Goal: Task Accomplishment & Management: Use online tool/utility

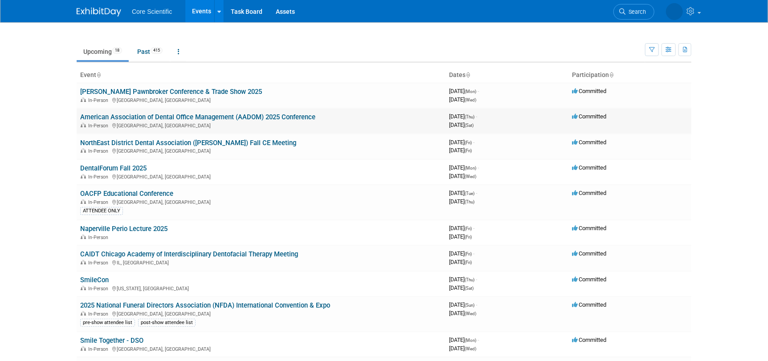
click at [115, 119] on link "American Association of Dental Office Management (AADOM) 2025 Conference" at bounding box center [197, 117] width 235 height 8
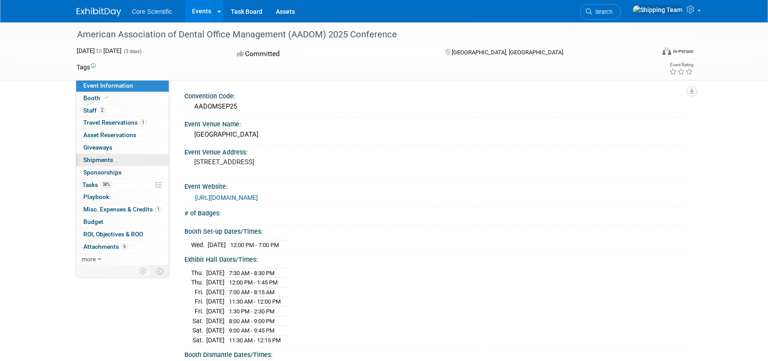
click at [89, 154] on link "0 Shipments 0" at bounding box center [122, 160] width 93 height 12
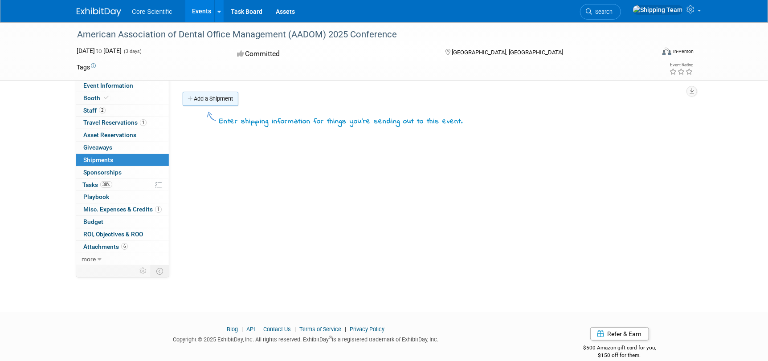
click at [215, 99] on link "Add a Shipment" at bounding box center [211, 99] width 56 height 14
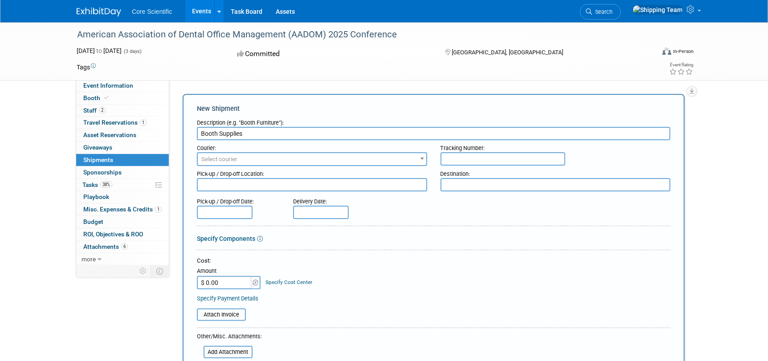
type input "Booth Supplies"
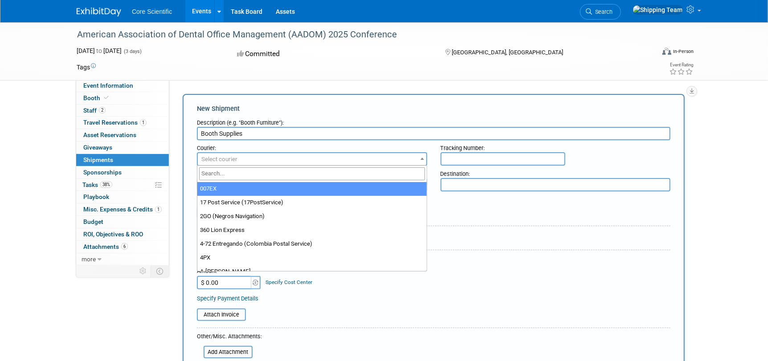
click at [223, 156] on span "Select courier" at bounding box center [219, 159] width 36 height 7
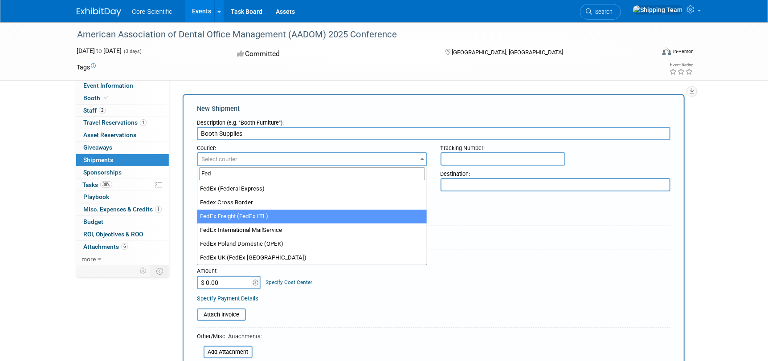
type input "Fed"
select select "208"
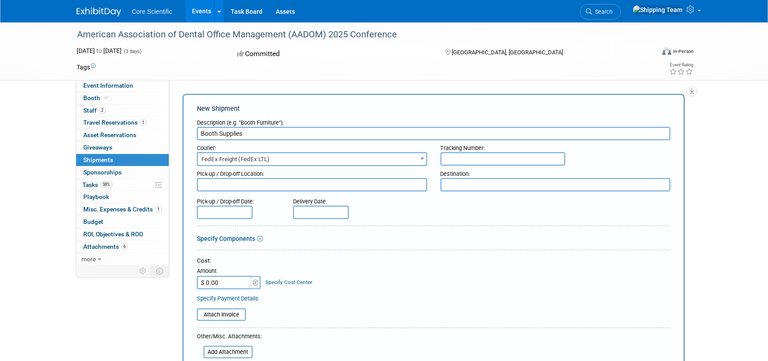
paste input "FedEx Freight [VEHICLE_IDENTIFICATION_NUMBER]"
type input "FedEx Freight [VEHICLE_IDENTIFICATION_NUMBER]"
click at [211, 187] on textarea at bounding box center [312, 184] width 230 height 13
type textarea "WH- Cary IL"
paste textarea "[STREET_ADDRESS]"
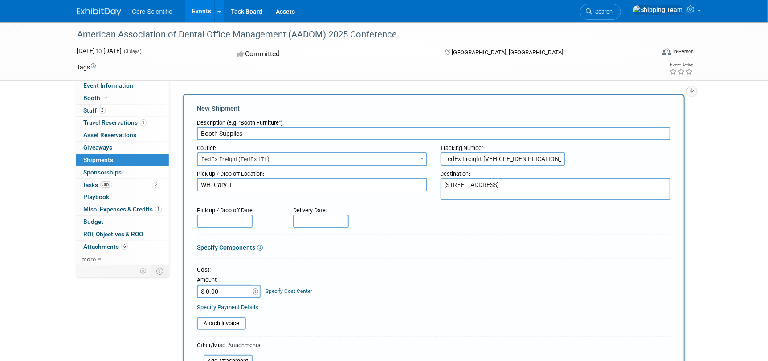
type textarea "[STREET_ADDRESS]"
click at [230, 222] on input "text" at bounding box center [225, 221] width 56 height 13
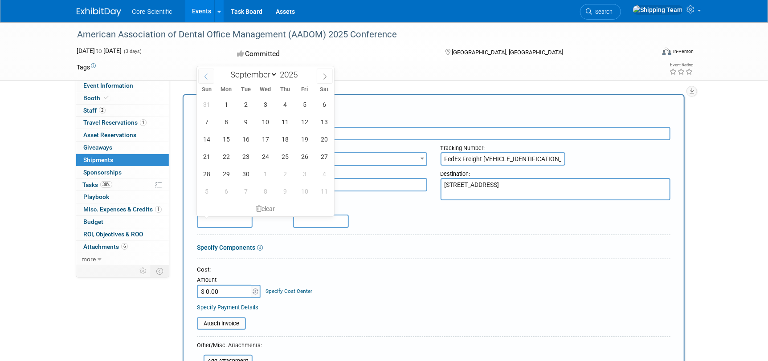
click at [207, 77] on icon at bounding box center [206, 77] width 6 height 6
select select "7"
click at [266, 174] on span "27" at bounding box center [265, 173] width 17 height 17
type input "[DATE]"
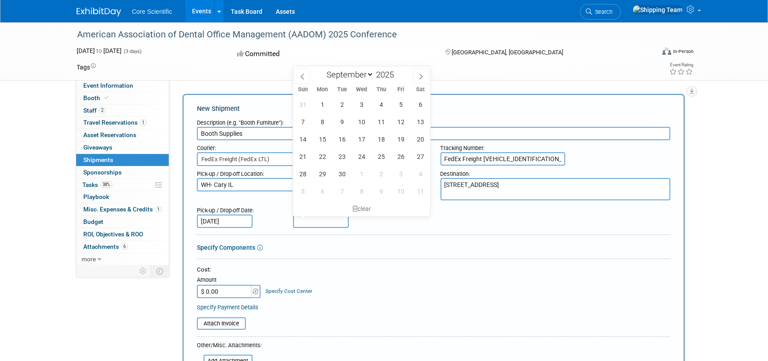
click at [299, 221] on input "text" at bounding box center [321, 221] width 56 height 13
click at [300, 77] on icon at bounding box center [303, 77] width 6 height 6
select select "7"
click at [402, 172] on span "29" at bounding box center [400, 173] width 17 height 17
type input "[DATE]"
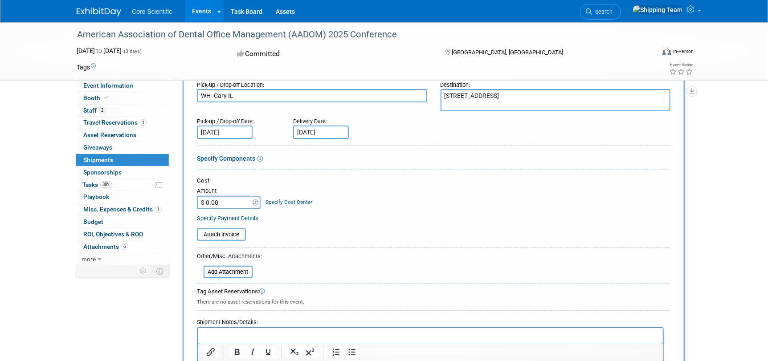
scroll to position [133, 0]
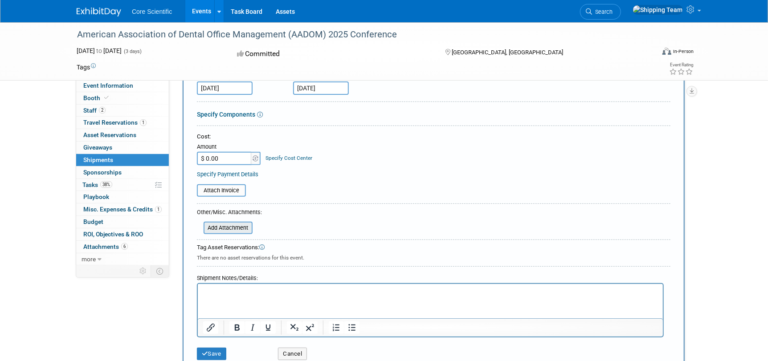
click at [222, 228] on input "file" at bounding box center [199, 228] width 106 height 11
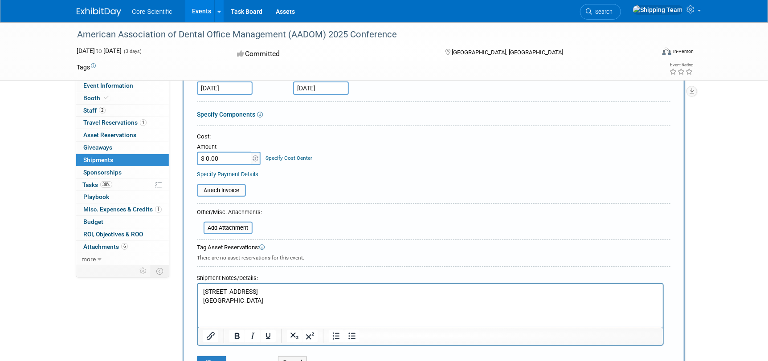
drag, startPoint x: 296, startPoint y: 295, endPoint x: 189, endPoint y: 292, distance: 107.9
click at [197, 292] on html "[STREET_ADDRESS]" at bounding box center [429, 294] width 465 height 21
click at [266, 305] on html "[STREET_ADDRESS]" at bounding box center [429, 294] width 465 height 21
drag, startPoint x: 201, startPoint y: 291, endPoint x: 274, endPoint y: 303, distance: 73.6
click at [274, 303] on body "[STREET_ADDRESS]" at bounding box center [430, 295] width 456 height 17
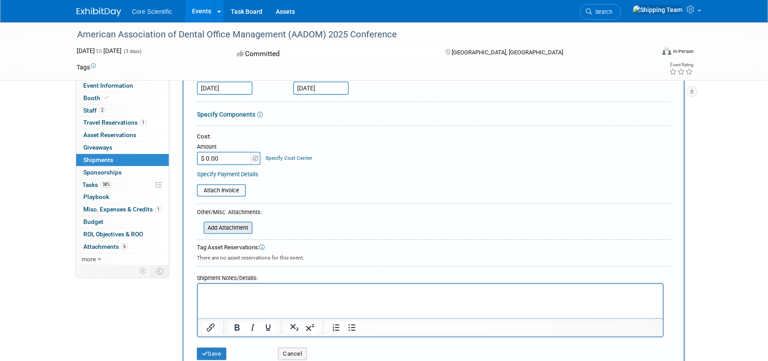
click at [230, 229] on input "file" at bounding box center [199, 228] width 106 height 11
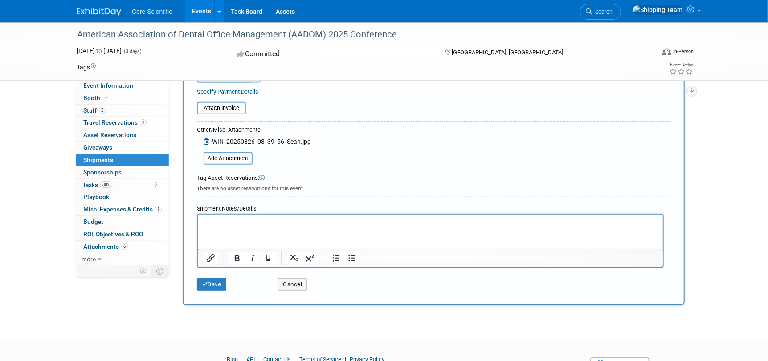
scroll to position [222, 0]
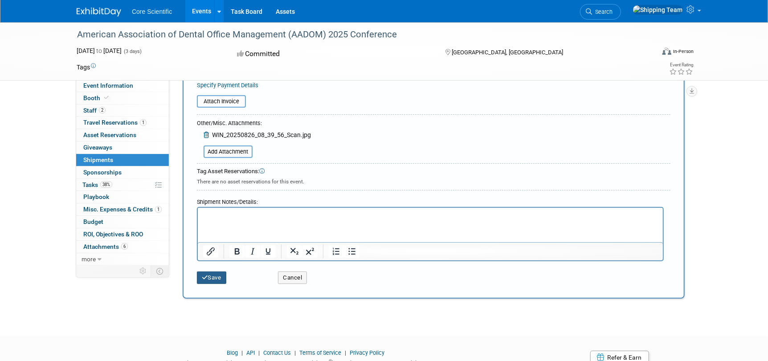
click at [218, 279] on button "Save" at bounding box center [211, 278] width 29 height 12
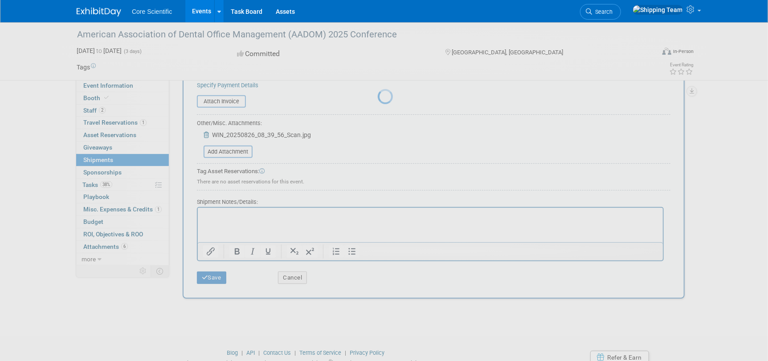
scroll to position [13, 0]
